Goal: Task Accomplishment & Management: Manage account settings

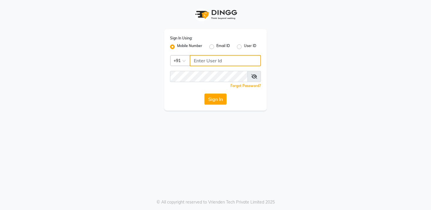
click at [243, 58] on input "Username" at bounding box center [225, 60] width 71 height 11
type input "9559882828"
click at [217, 102] on button "Sign In" at bounding box center [216, 98] width 22 height 11
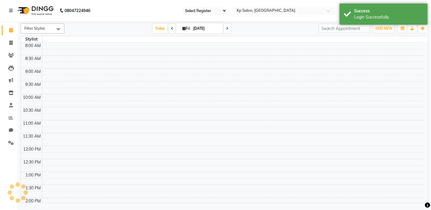
select select "29"
select select "en"
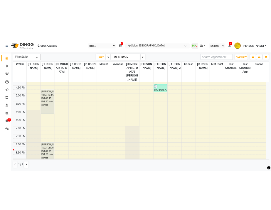
scroll to position [187, 0]
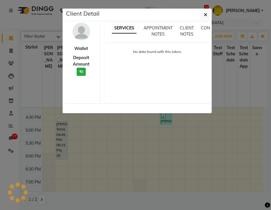
select select "7"
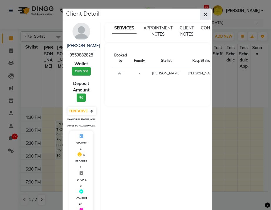
click at [204, 14] on icon "button" at bounding box center [206, 14] width 4 height 5
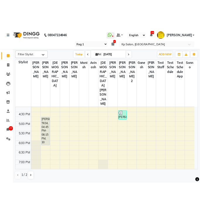
scroll to position [188, 0]
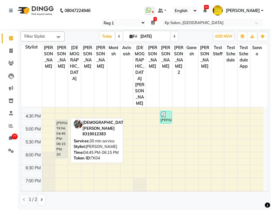
click at [58, 120] on div "[PERSON_NAME], TK04, 04:45 PM-06:15 PM, 30 min service" at bounding box center [61, 139] width 11 height 38
select select "7"
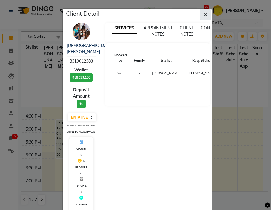
click at [204, 16] on icon "button" at bounding box center [206, 14] width 4 height 5
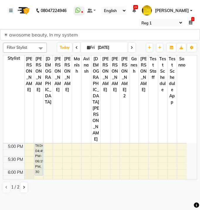
scroll to position [296, 0]
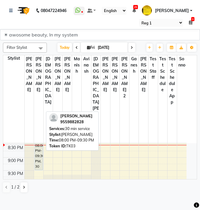
click at [39, 132] on div "[PERSON_NAME], TK03, 08:00 PM-09:30 PM, 30 min service" at bounding box center [39, 151] width 8 height 38
select select "7"
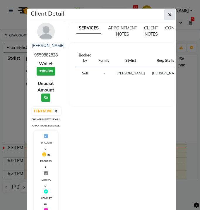
click at [168, 16] on icon "button" at bounding box center [170, 14] width 4 height 5
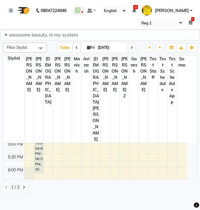
scroll to position [209, 0]
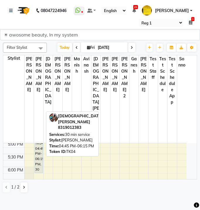
click at [41, 135] on div "[PERSON_NAME], TK04, 04:45 PM-06:15 PM, 30 min service" at bounding box center [39, 154] width 8 height 38
select select "7"
